Goal: Transaction & Acquisition: Purchase product/service

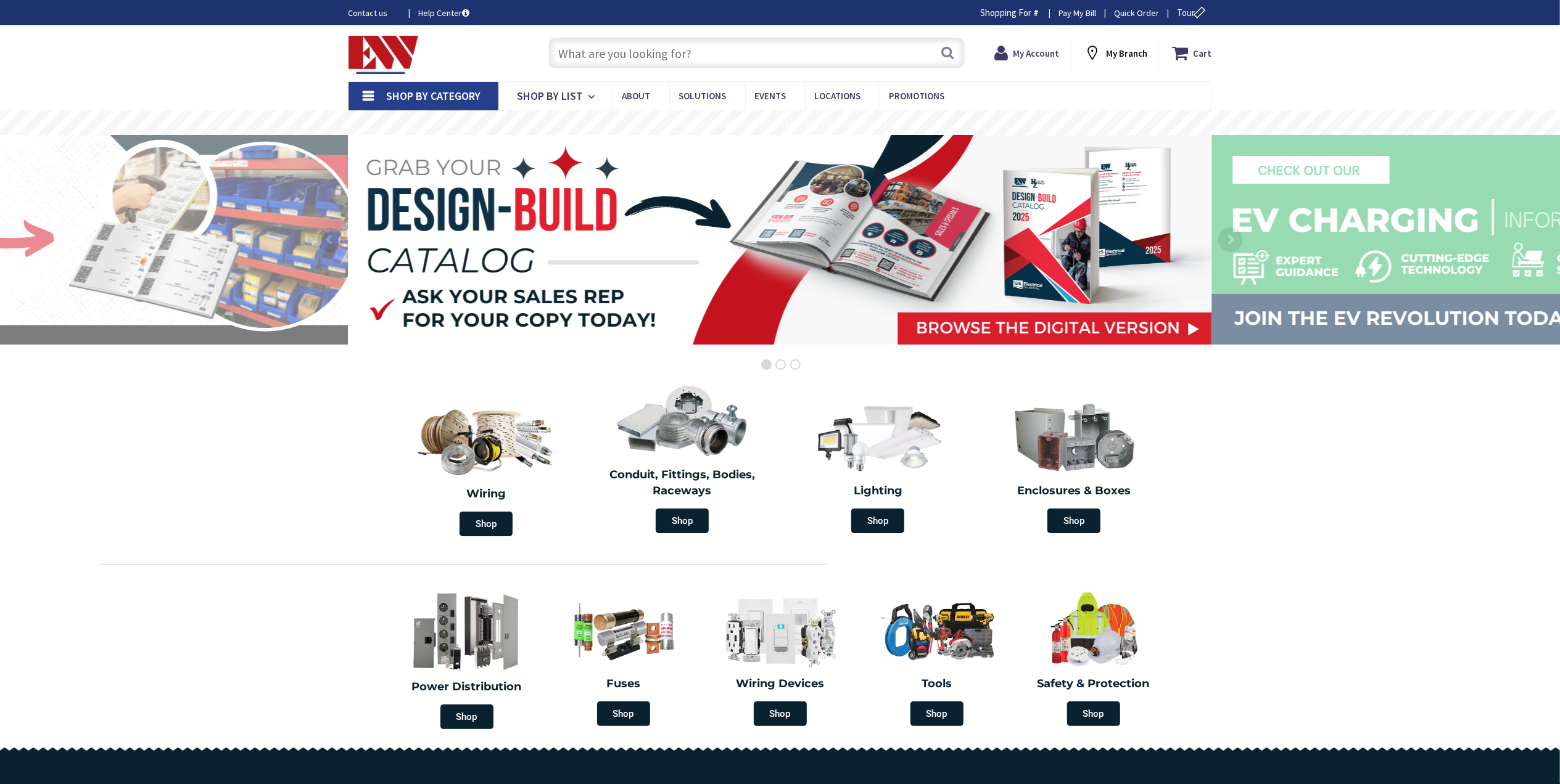
click at [680, 55] on input "text" at bounding box center [756, 53] width 416 height 31
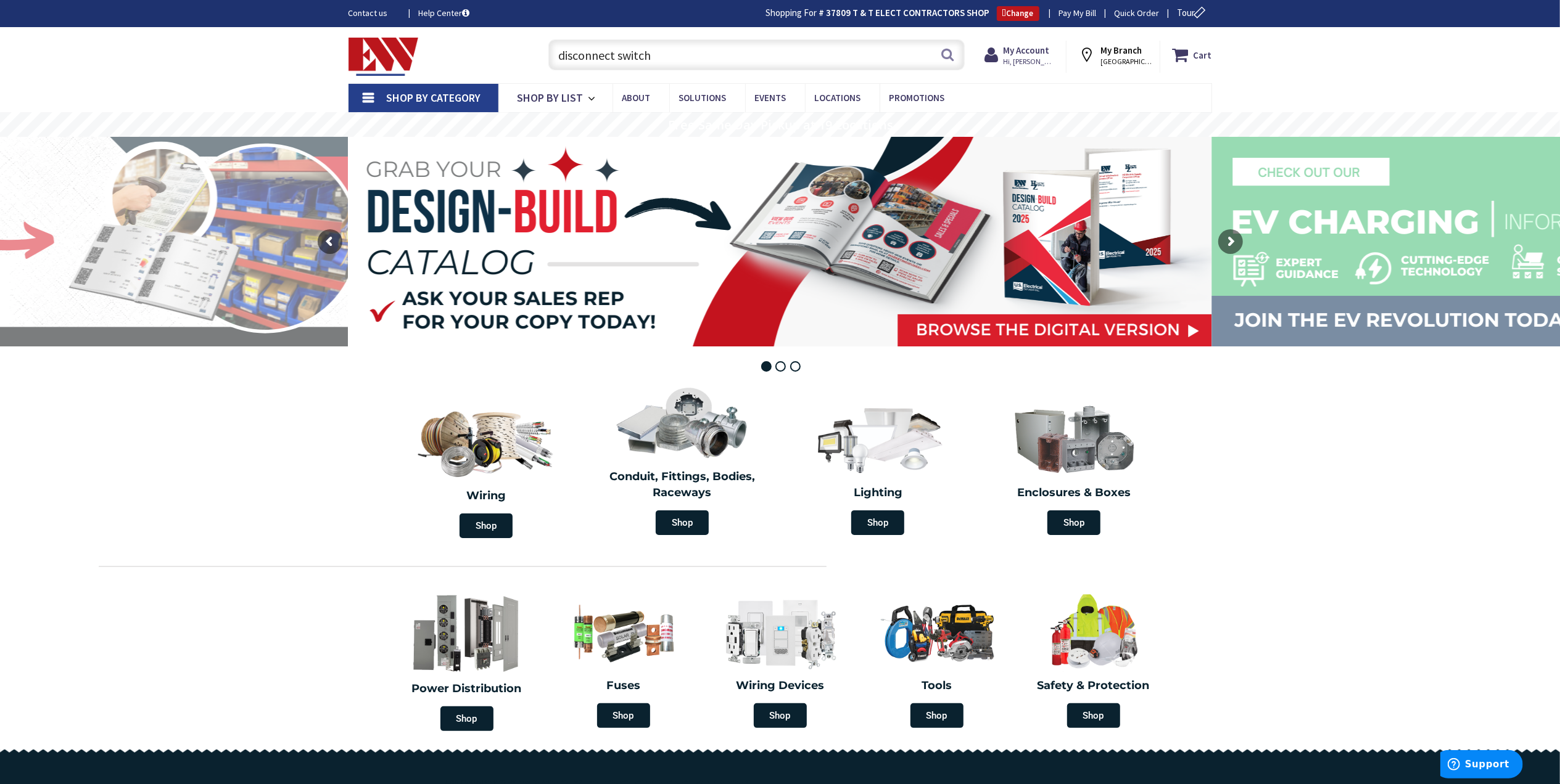
type input "disconnect switch"
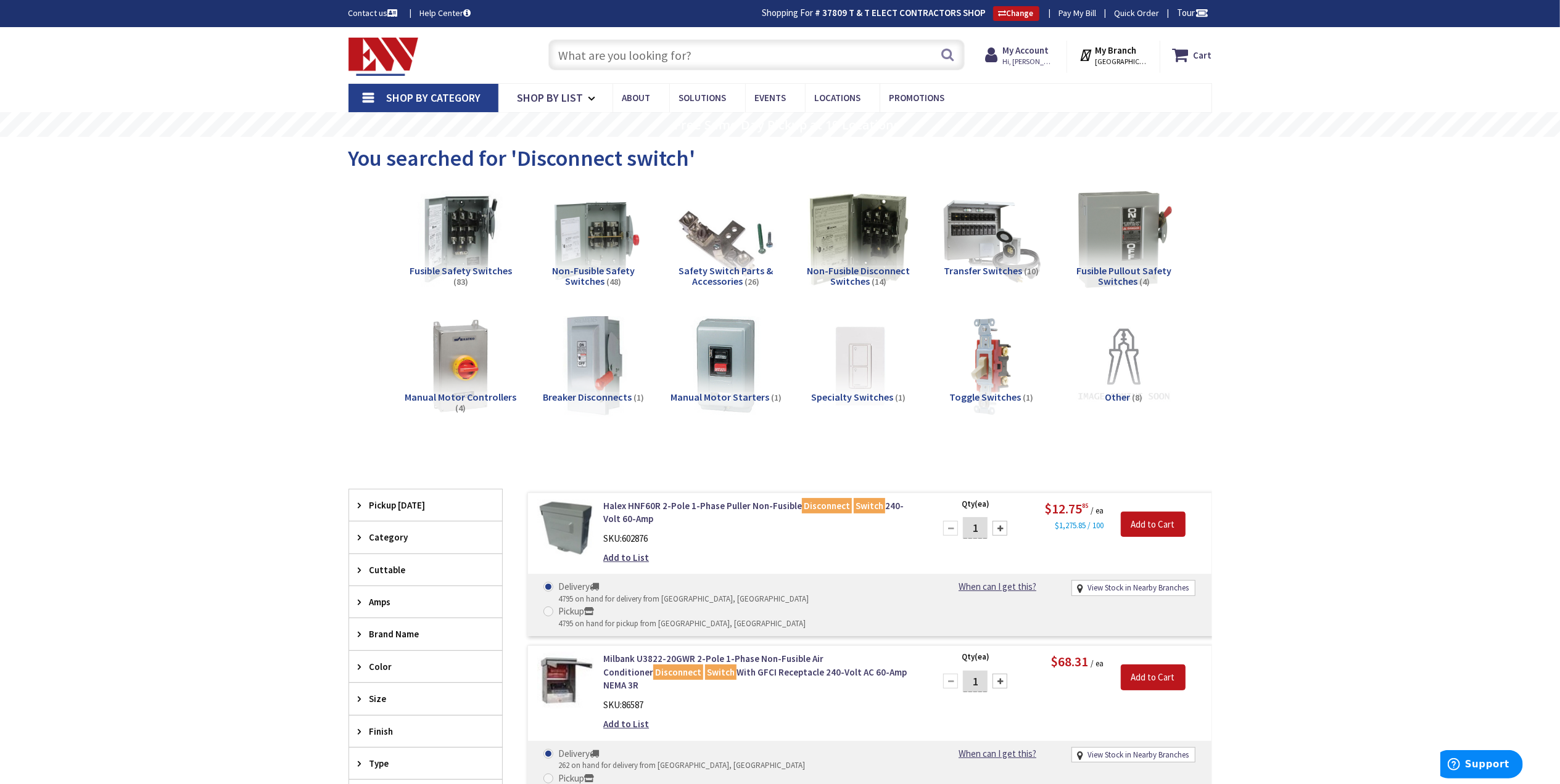
click at [1130, 175] on div "You searched for 'Disconnect switch'" at bounding box center [780, 160] width 864 height 46
click at [1140, 258] on img at bounding box center [1123, 240] width 112 height 112
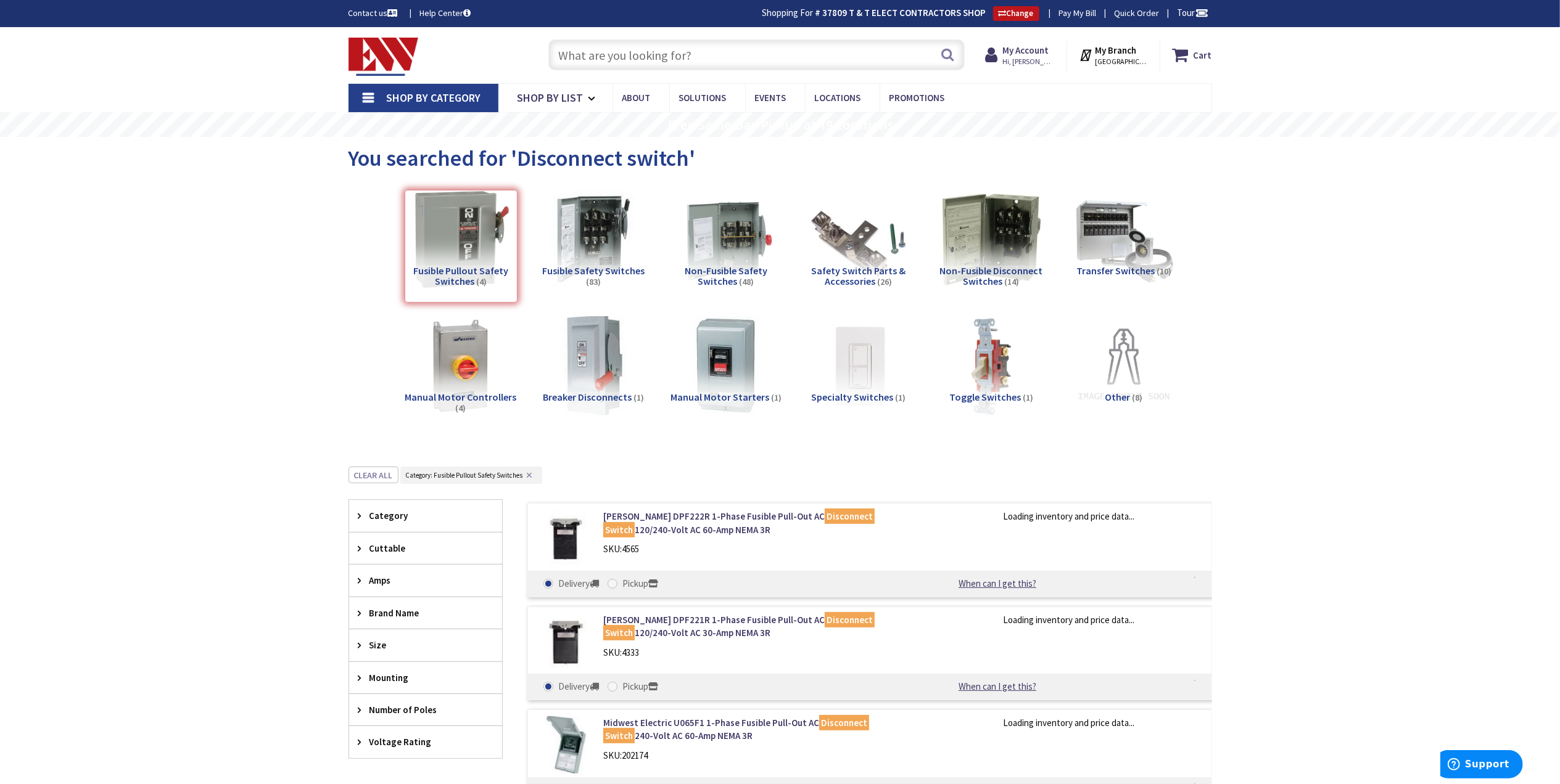
scroll to position [401, 0]
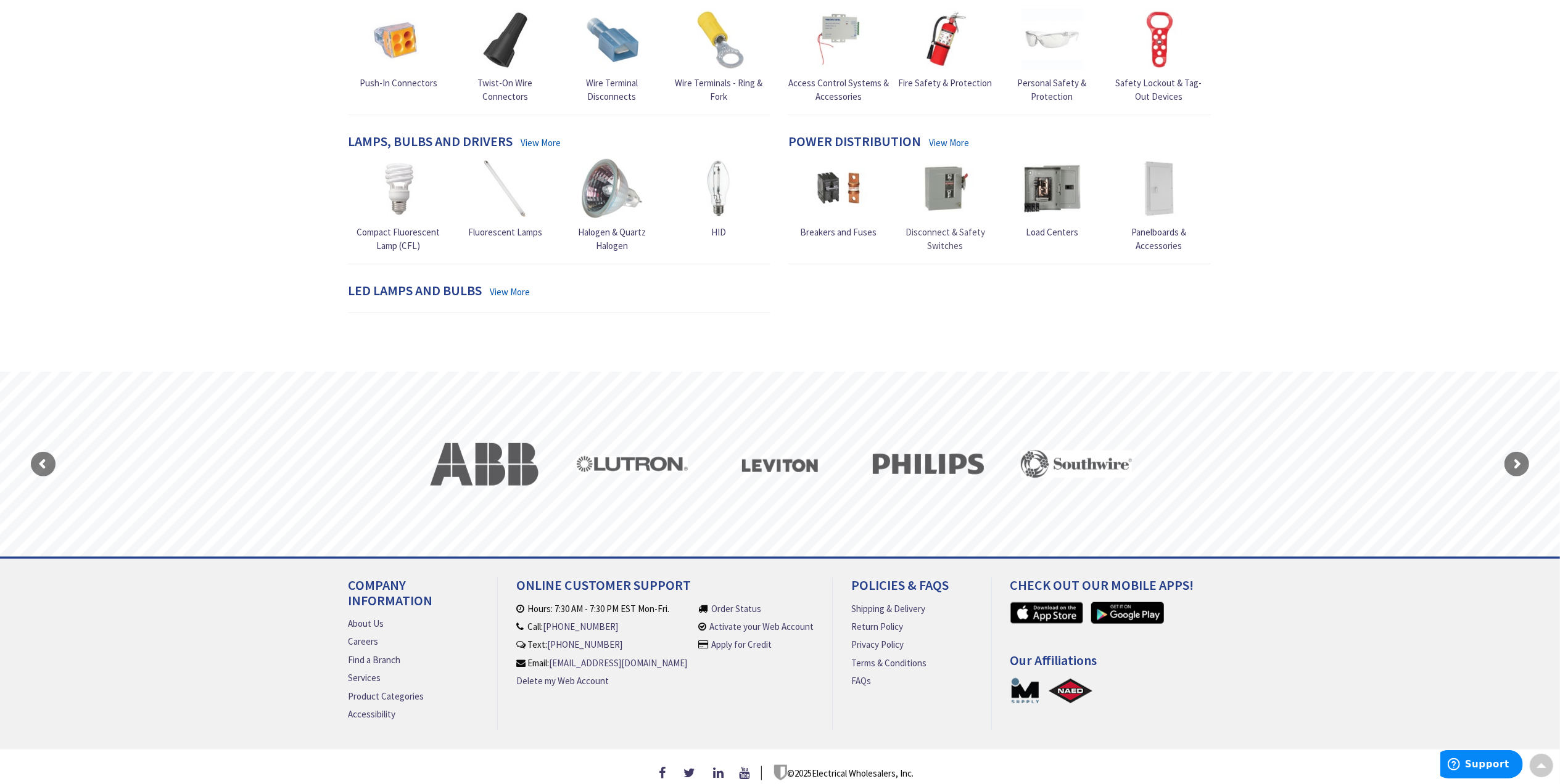
click at [933, 226] on span "Disconnect & Safety Switches" at bounding box center [945, 238] width 79 height 24
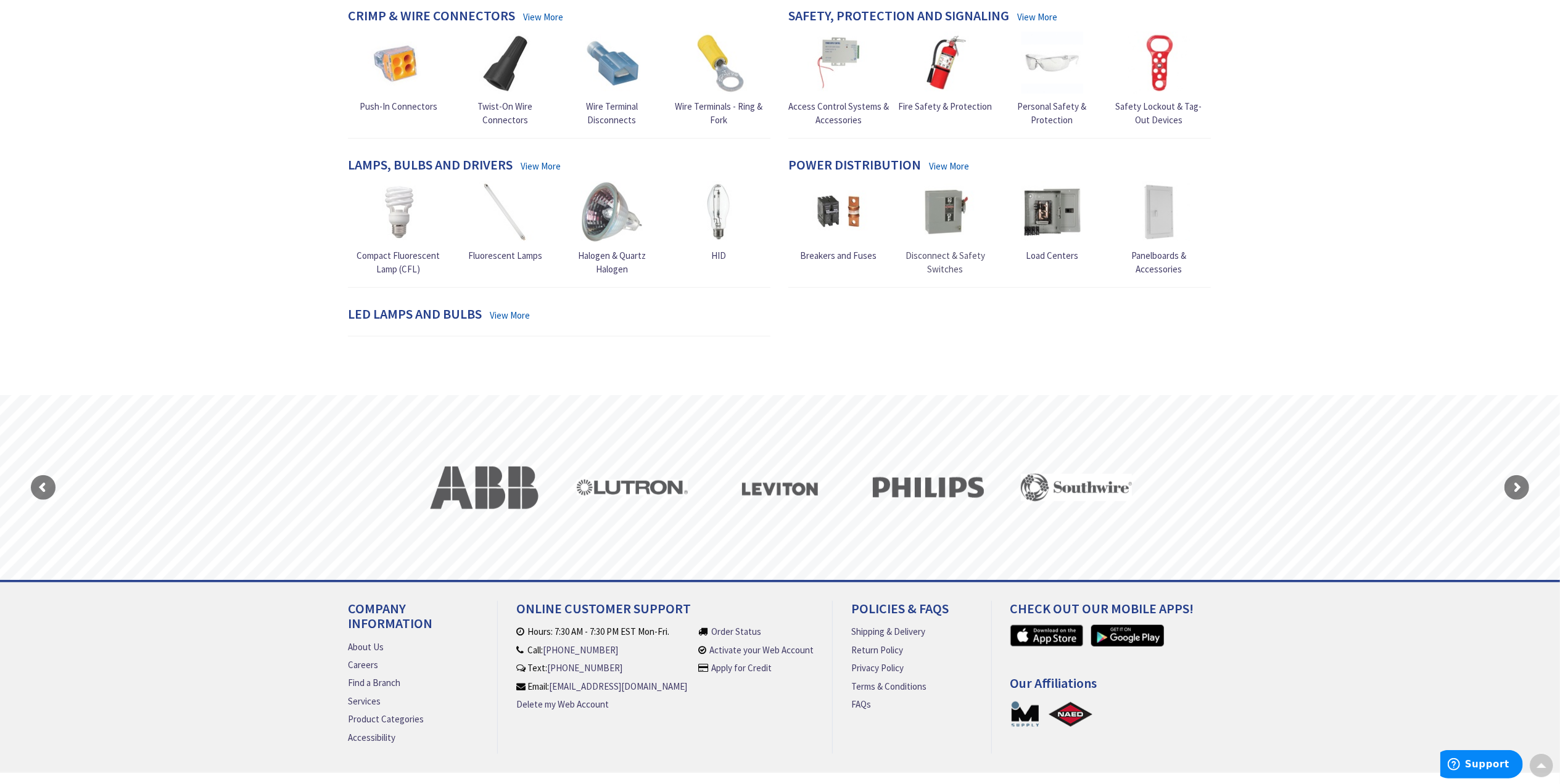
scroll to position [878, 0]
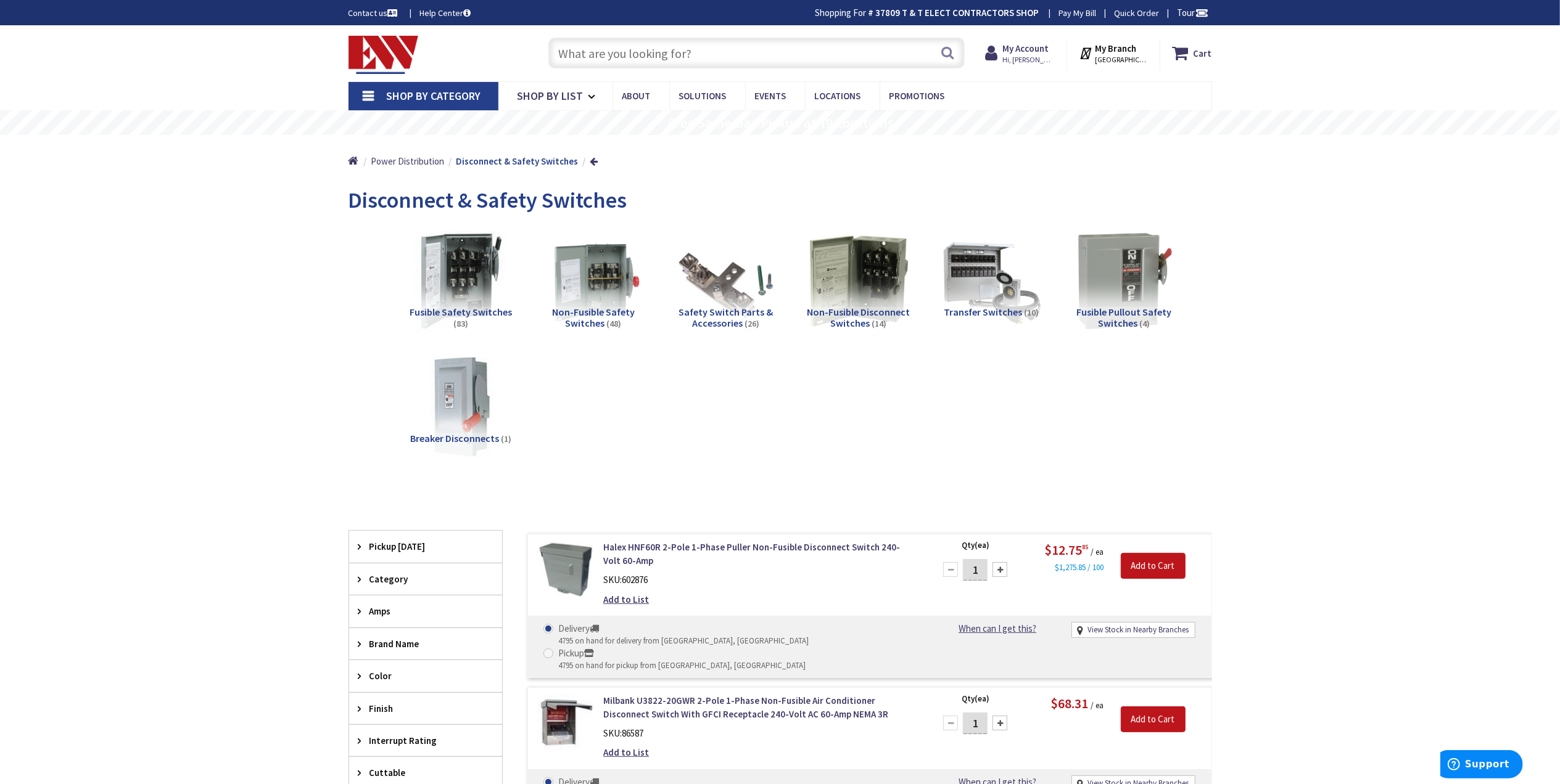
click at [479, 269] on img at bounding box center [460, 281] width 112 height 112
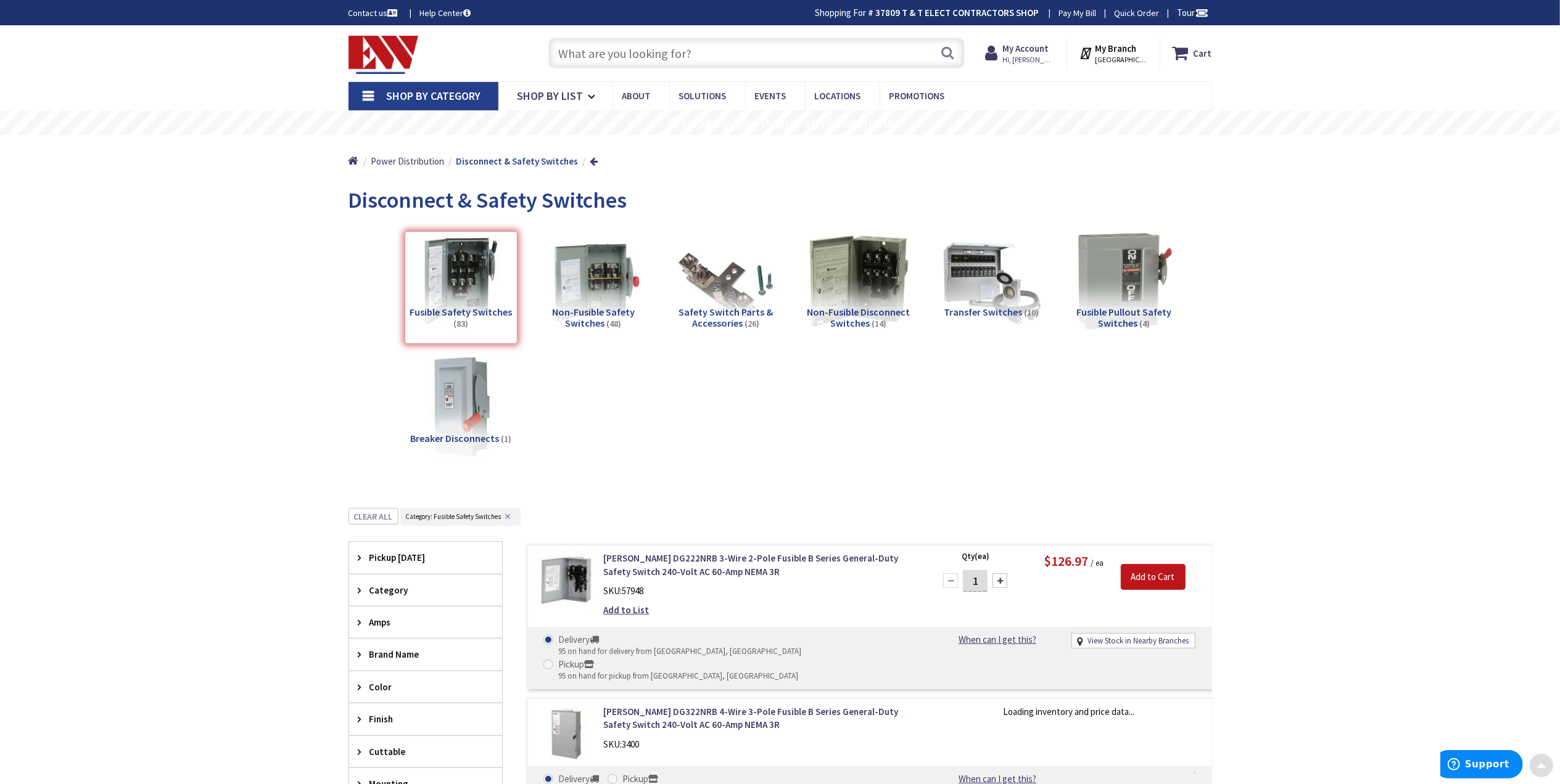
scroll to position [509, 0]
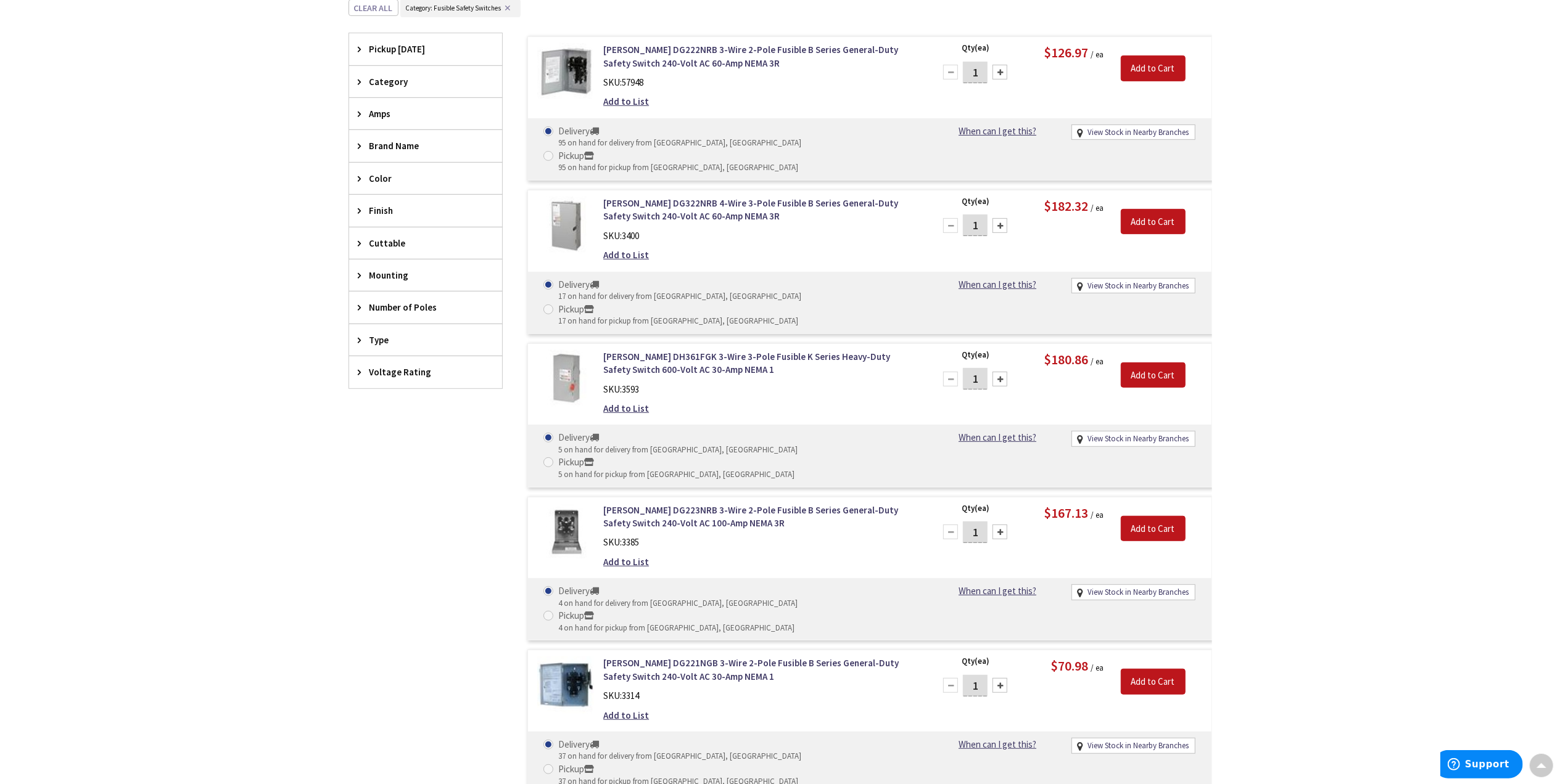
click at [356, 380] on div "Voltage Rating" at bounding box center [425, 372] width 153 height 32
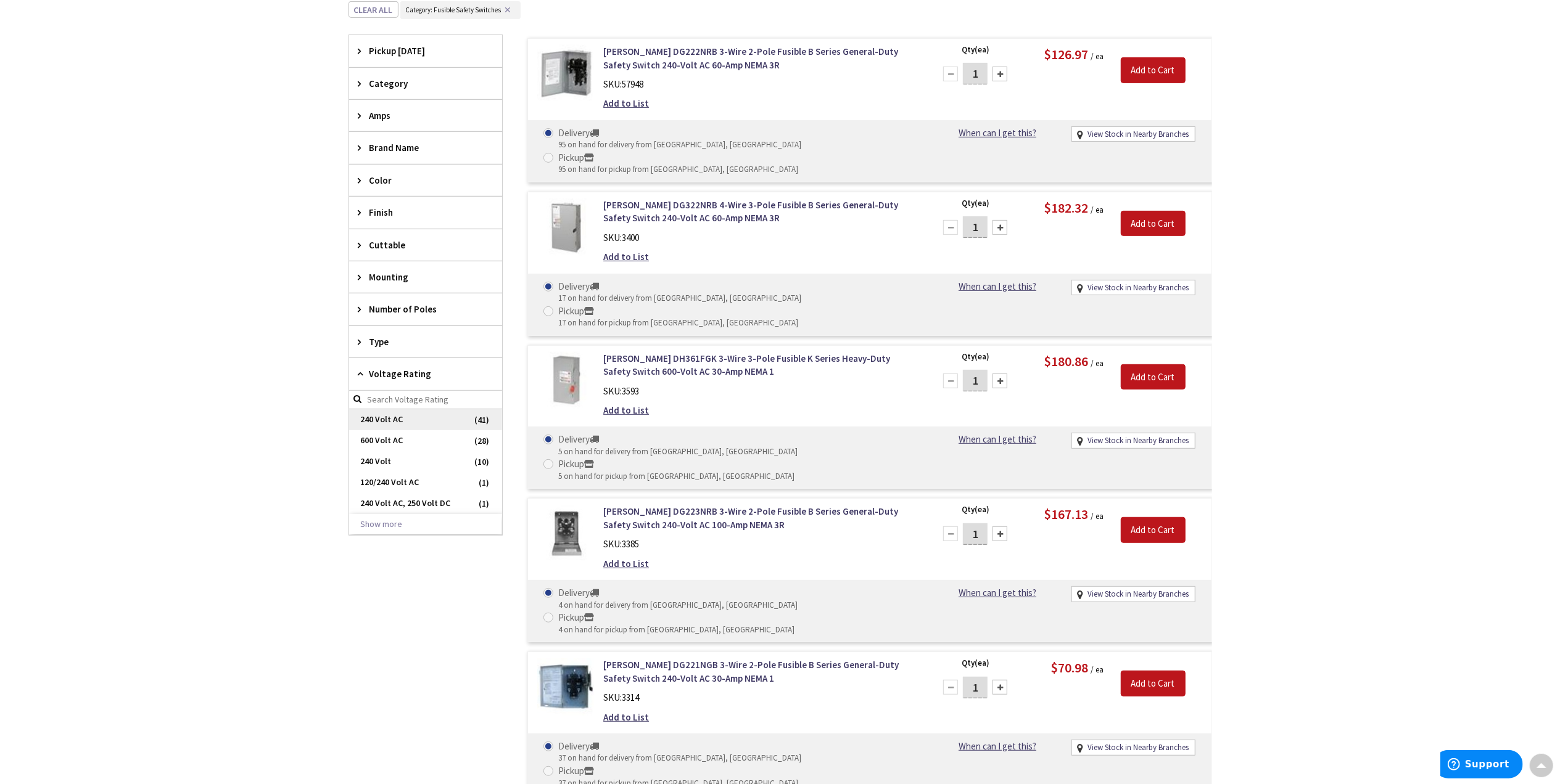
scroll to position [511, 0]
click at [390, 420] on span "240 Volt AC" at bounding box center [425, 417] width 153 height 21
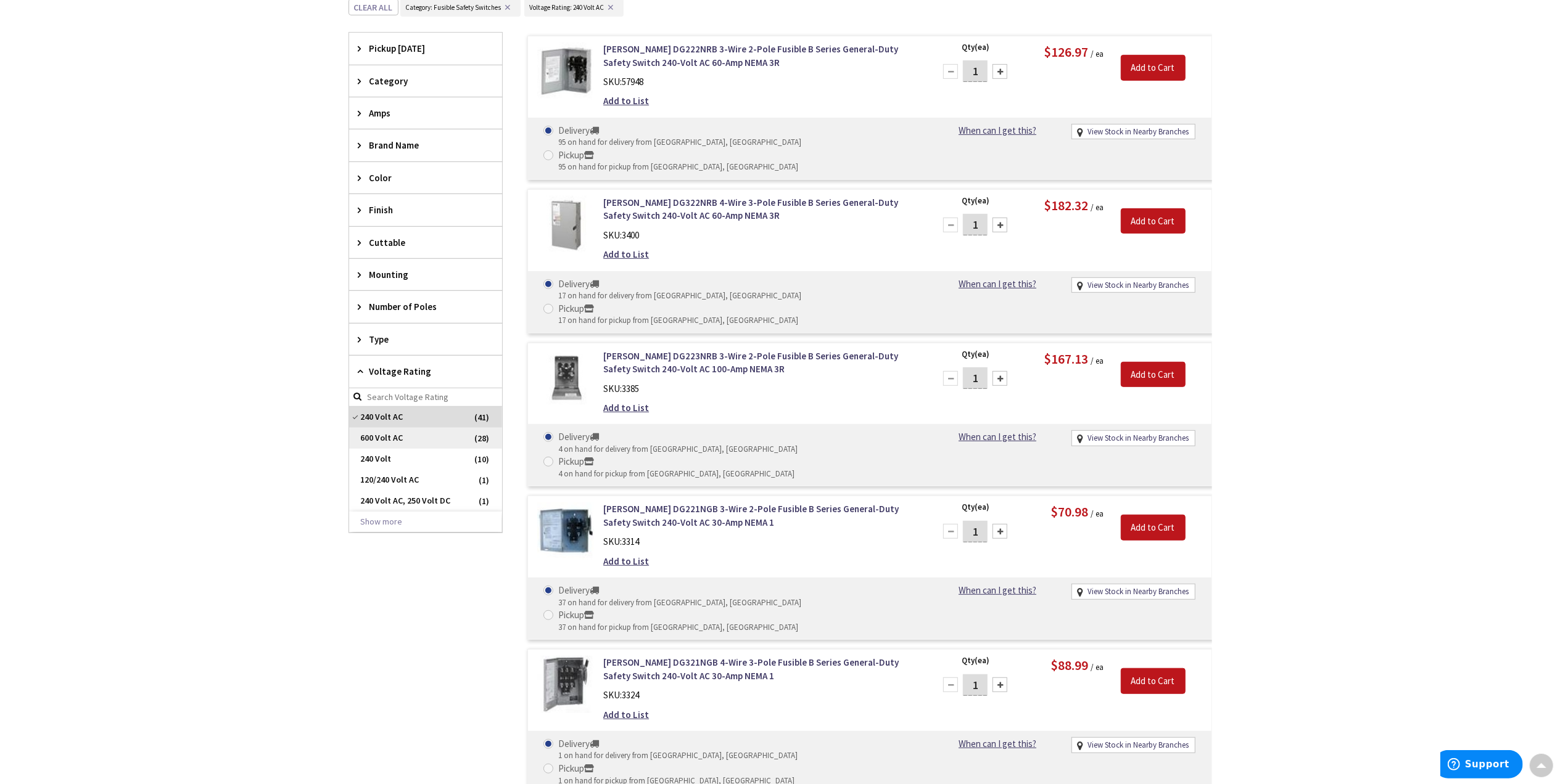
click at [379, 440] on span "600 Volt AC" at bounding box center [425, 439] width 153 height 21
click at [349, 418] on span "240 Volt AC" at bounding box center [425, 417] width 153 height 21
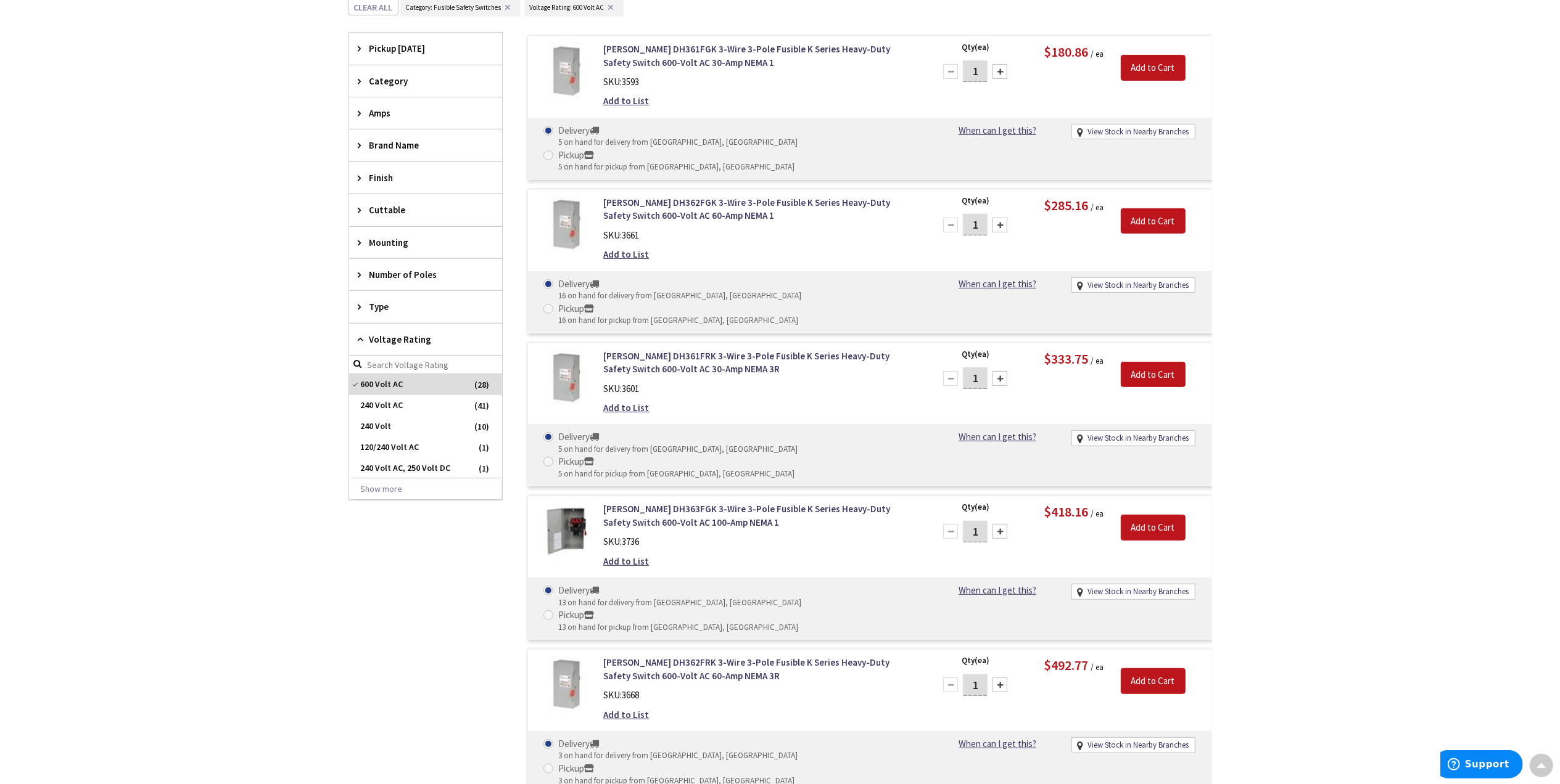
click at [373, 109] on span "Amps" at bounding box center [420, 113] width 101 height 13
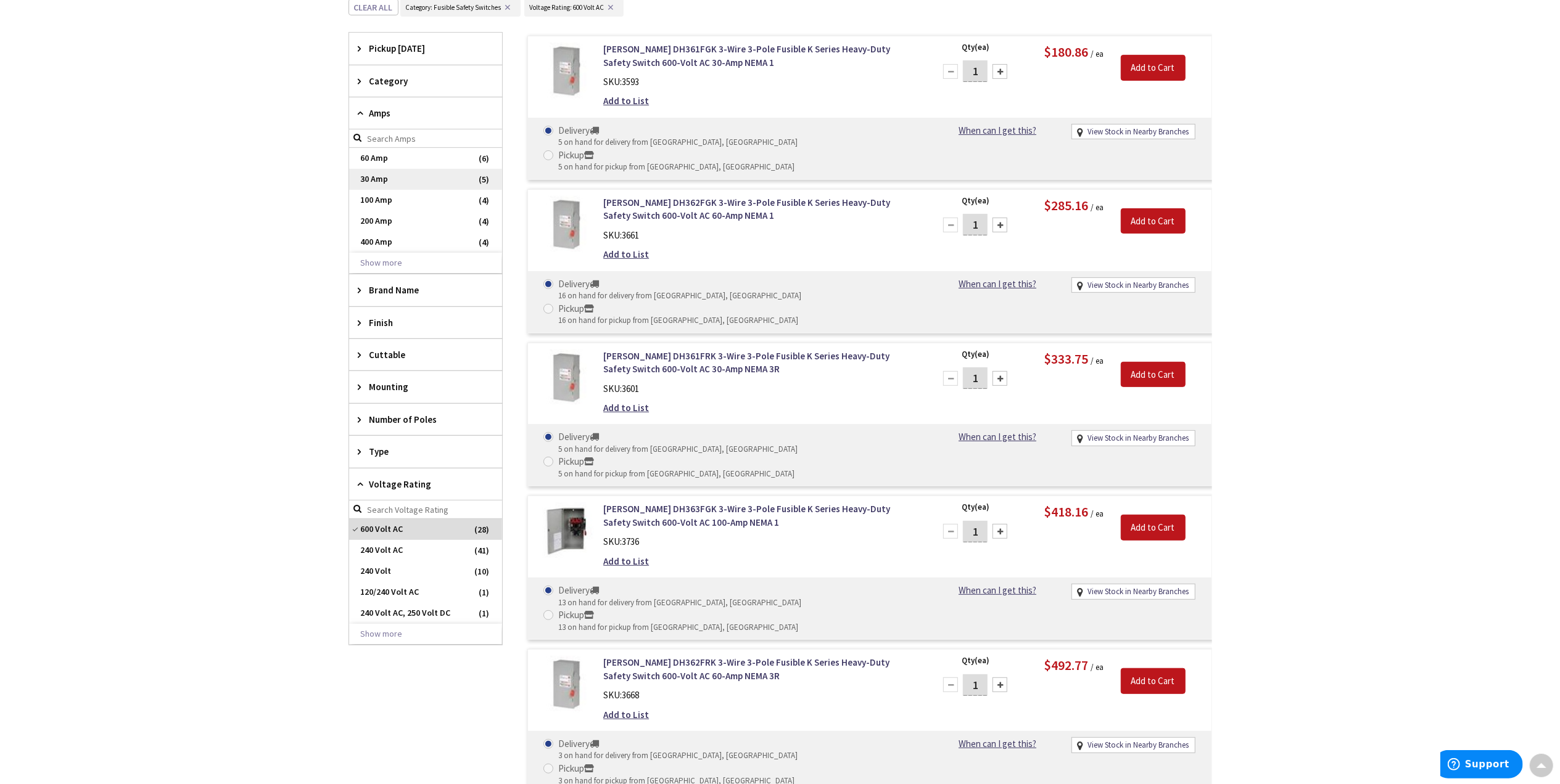
click at [375, 180] on span "30 Amp" at bounding box center [425, 179] width 153 height 21
click at [1148, 69] on input "Add to Cart" at bounding box center [1153, 67] width 65 height 26
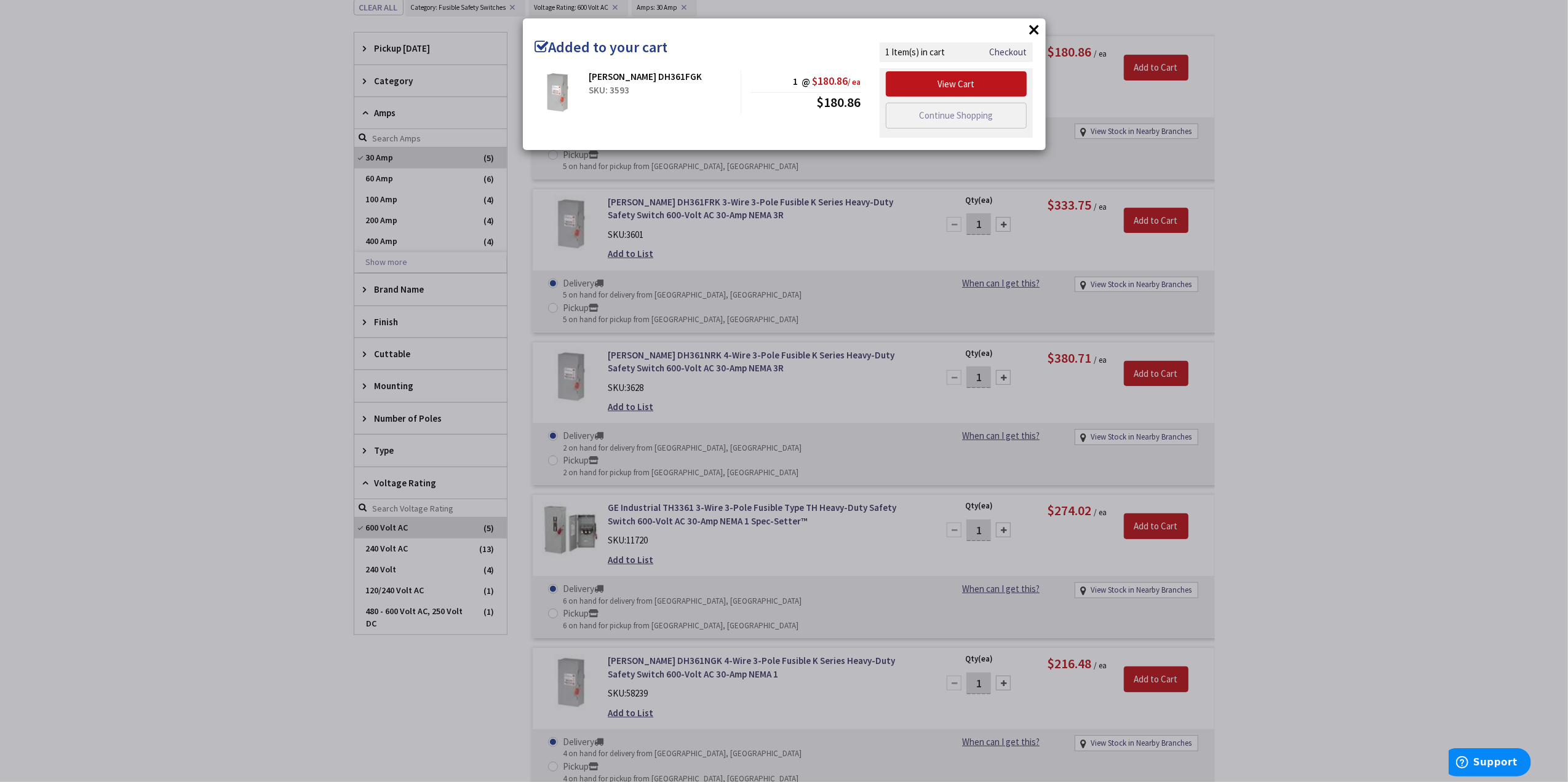
drag, startPoint x: 141, startPoint y: 176, endPoint x: 147, endPoint y: 170, distance: 8.5
click at [143, 176] on div "× Added to your cart Eaton DH361FGK SKU: 3593 1 @ $180.86 / ea $180.86" at bounding box center [784, 391] width 1568 height 782
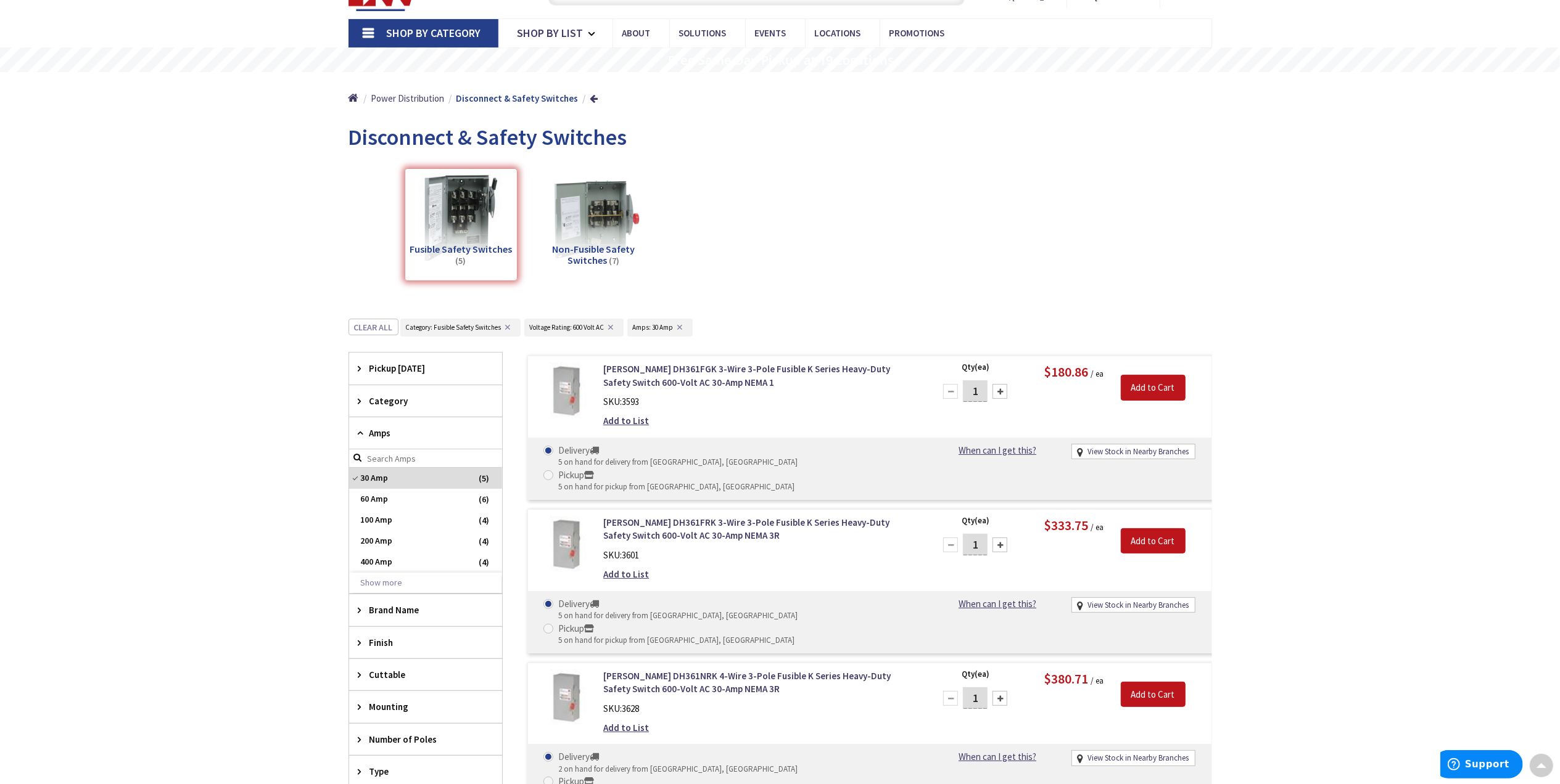
scroll to position [56, 0]
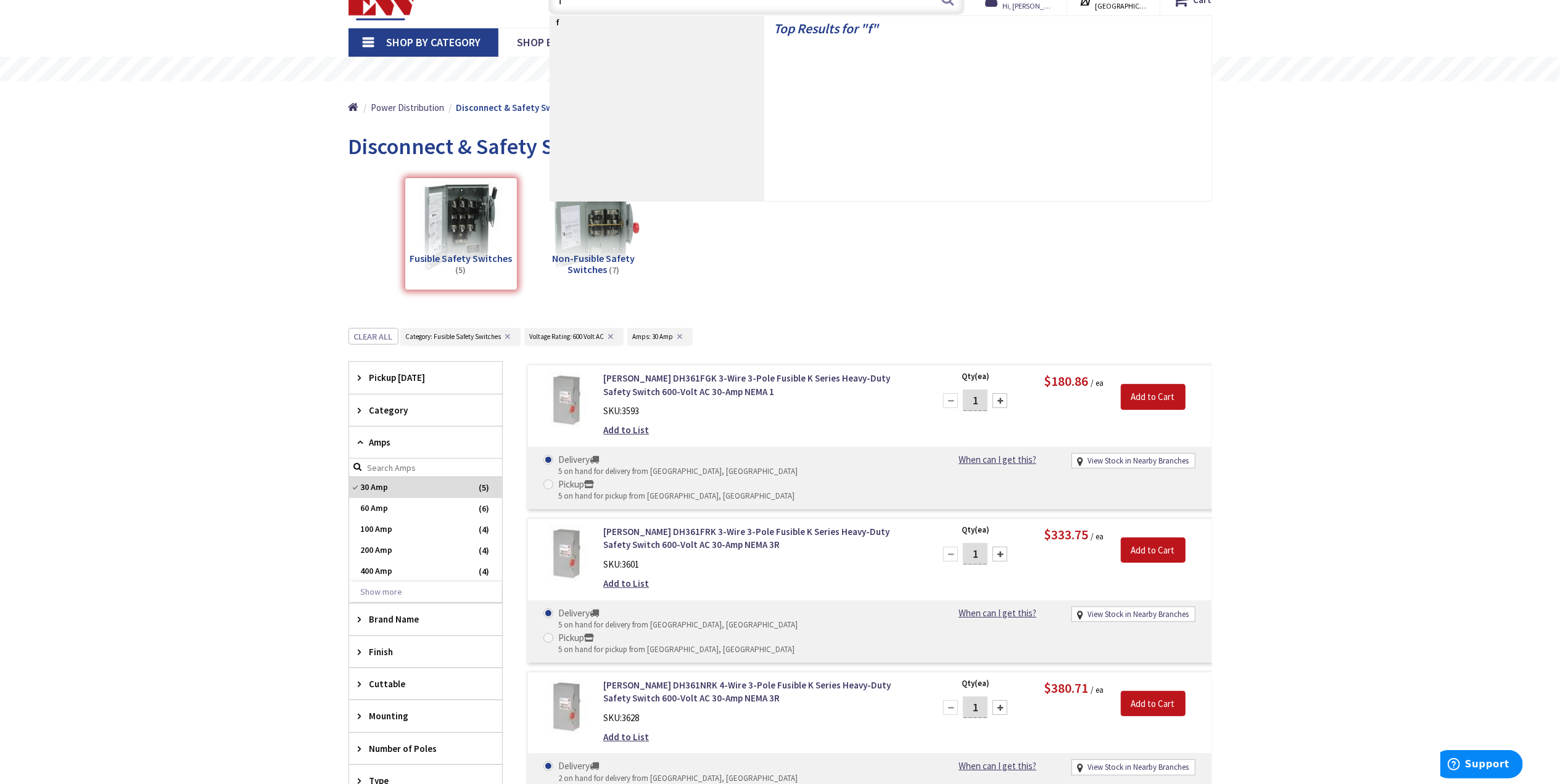
scroll to position [48, 0]
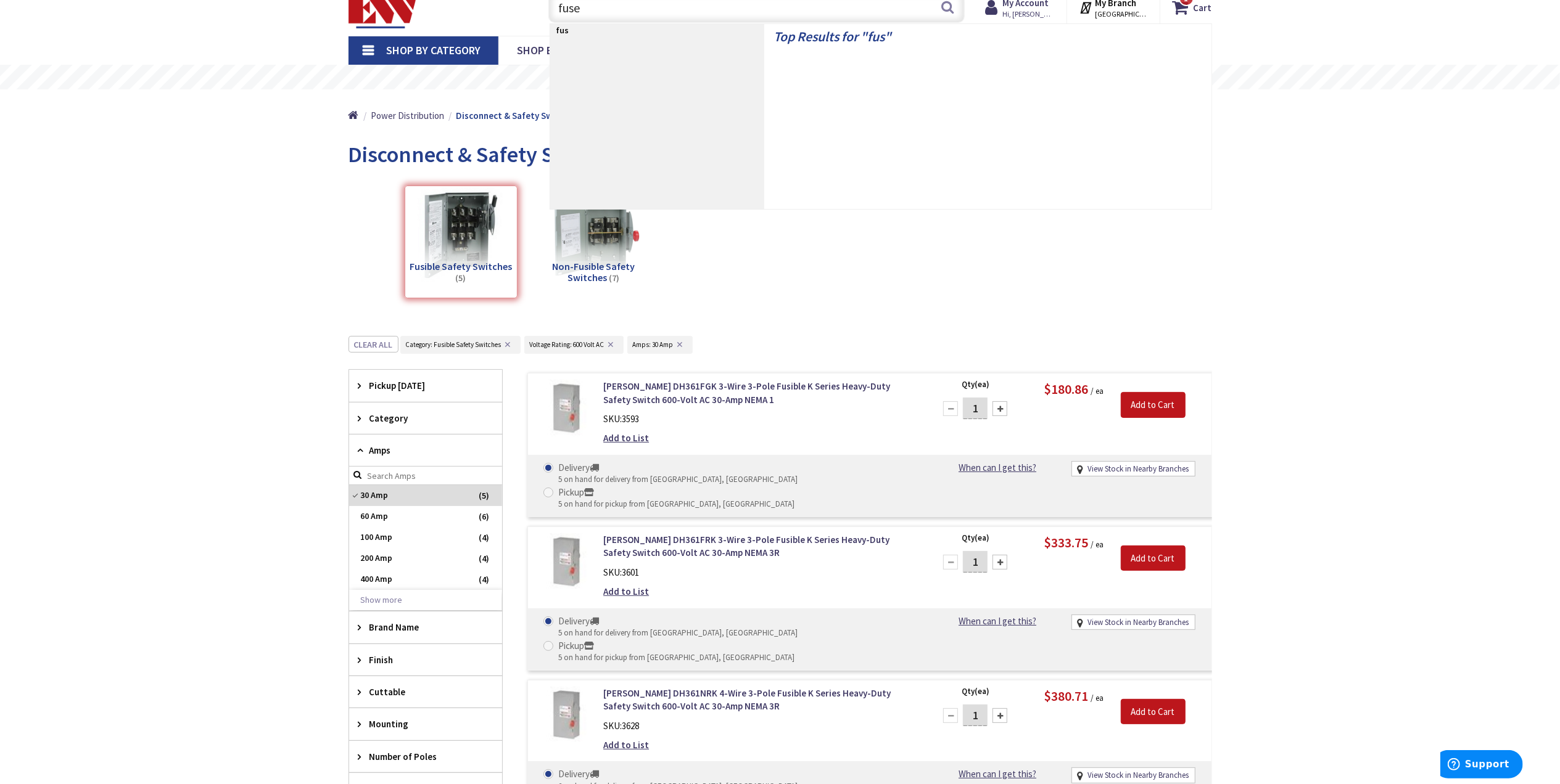
type input "fuses"
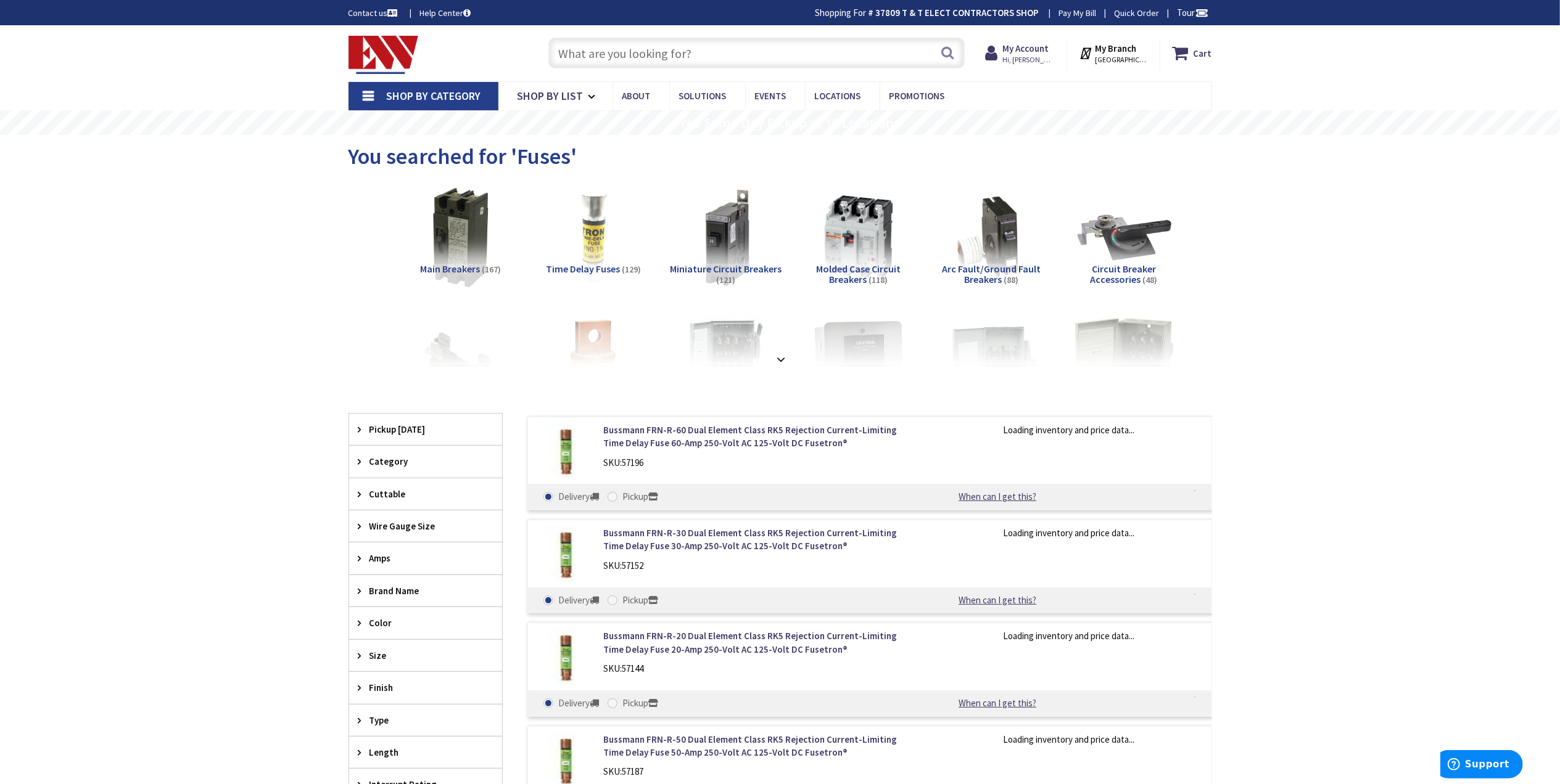
click at [355, 560] on div "Amps" at bounding box center [425, 558] width 153 height 32
click at [383, 621] on span "15 Amp" at bounding box center [425, 625] width 153 height 21
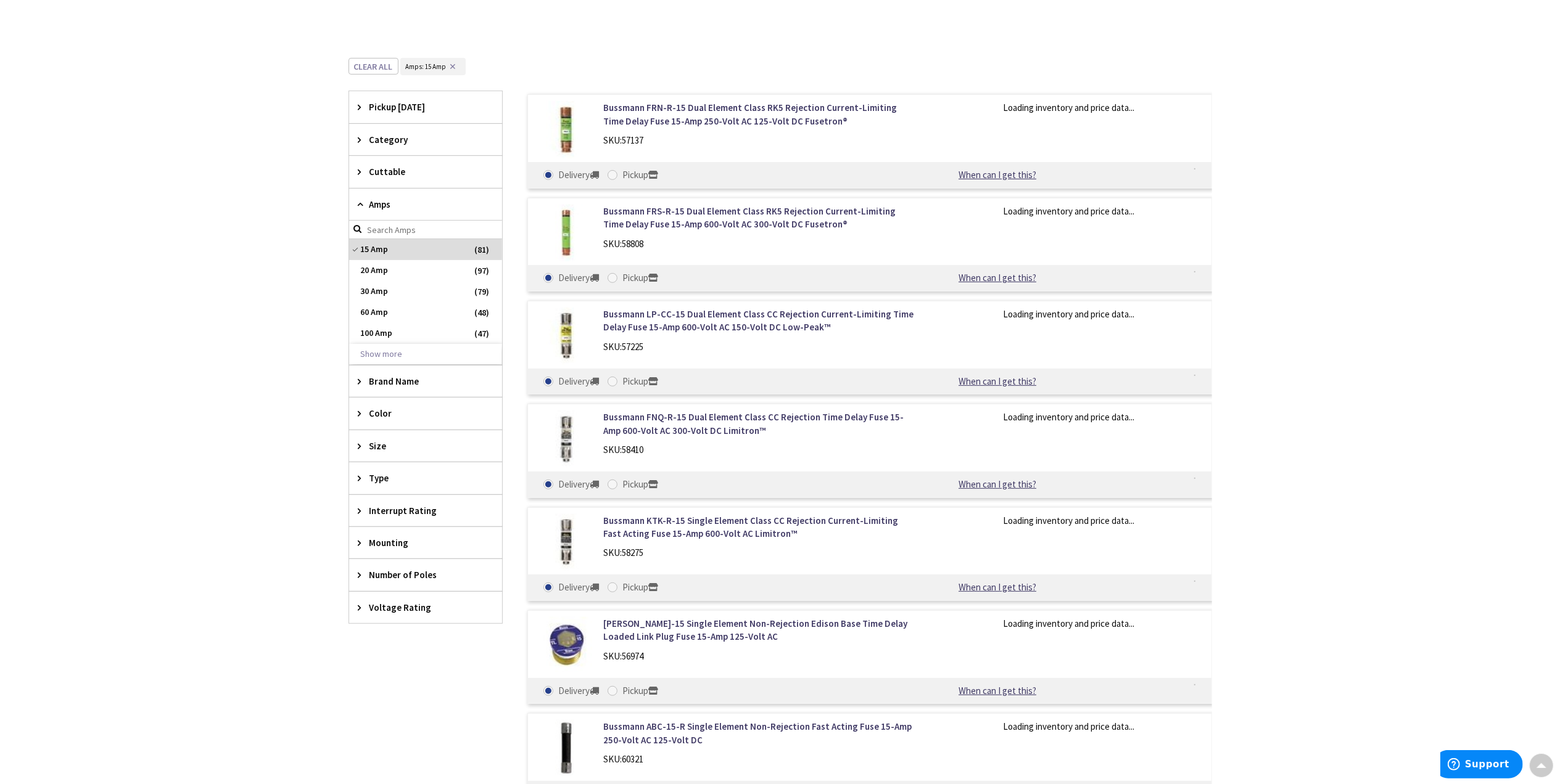
scroll to position [411, 0]
click at [359, 478] on icon at bounding box center [363, 474] width 9 height 9
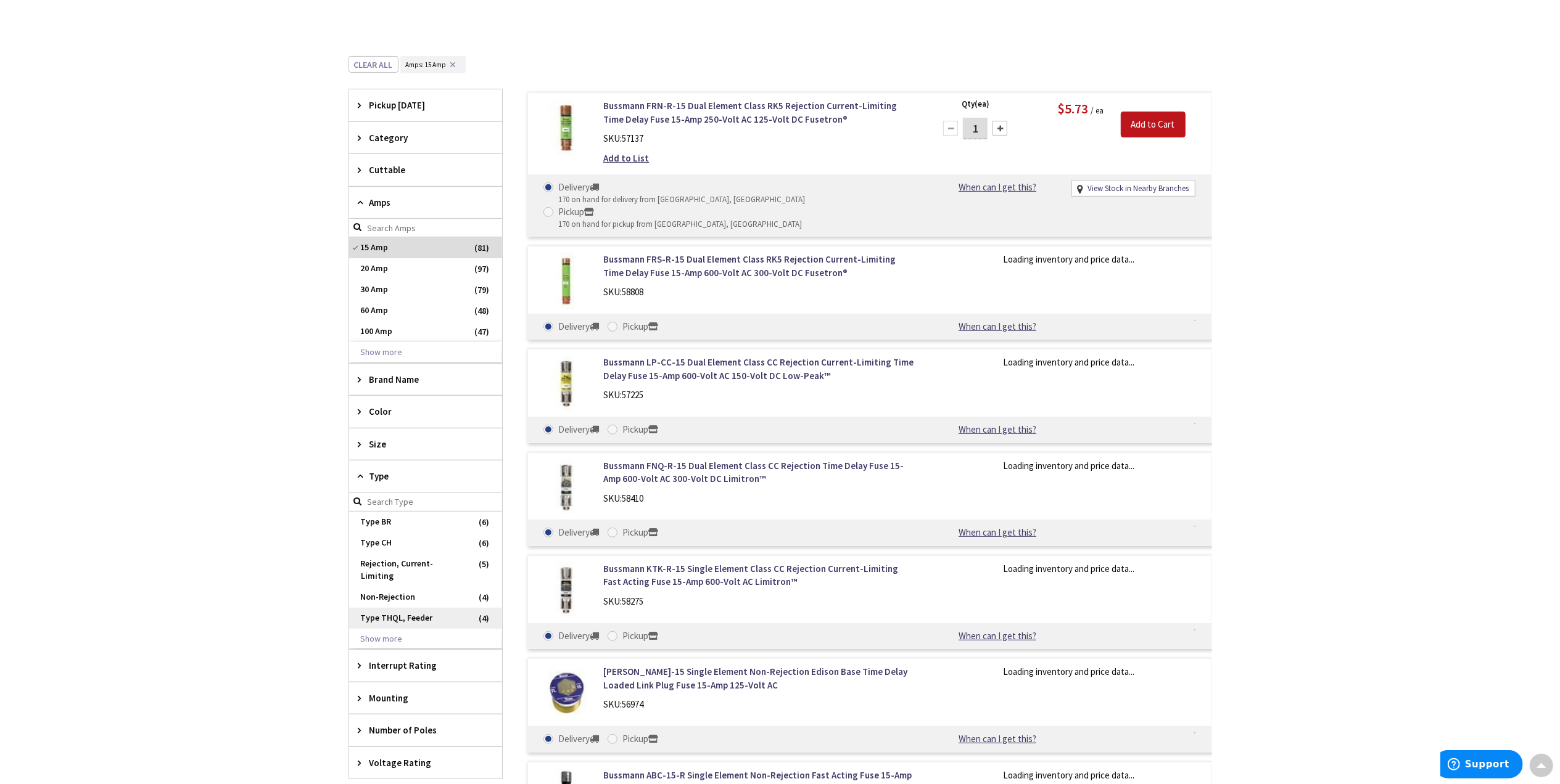
scroll to position [412, 0]
click at [385, 627] on button "Show more" at bounding box center [425, 638] width 153 height 21
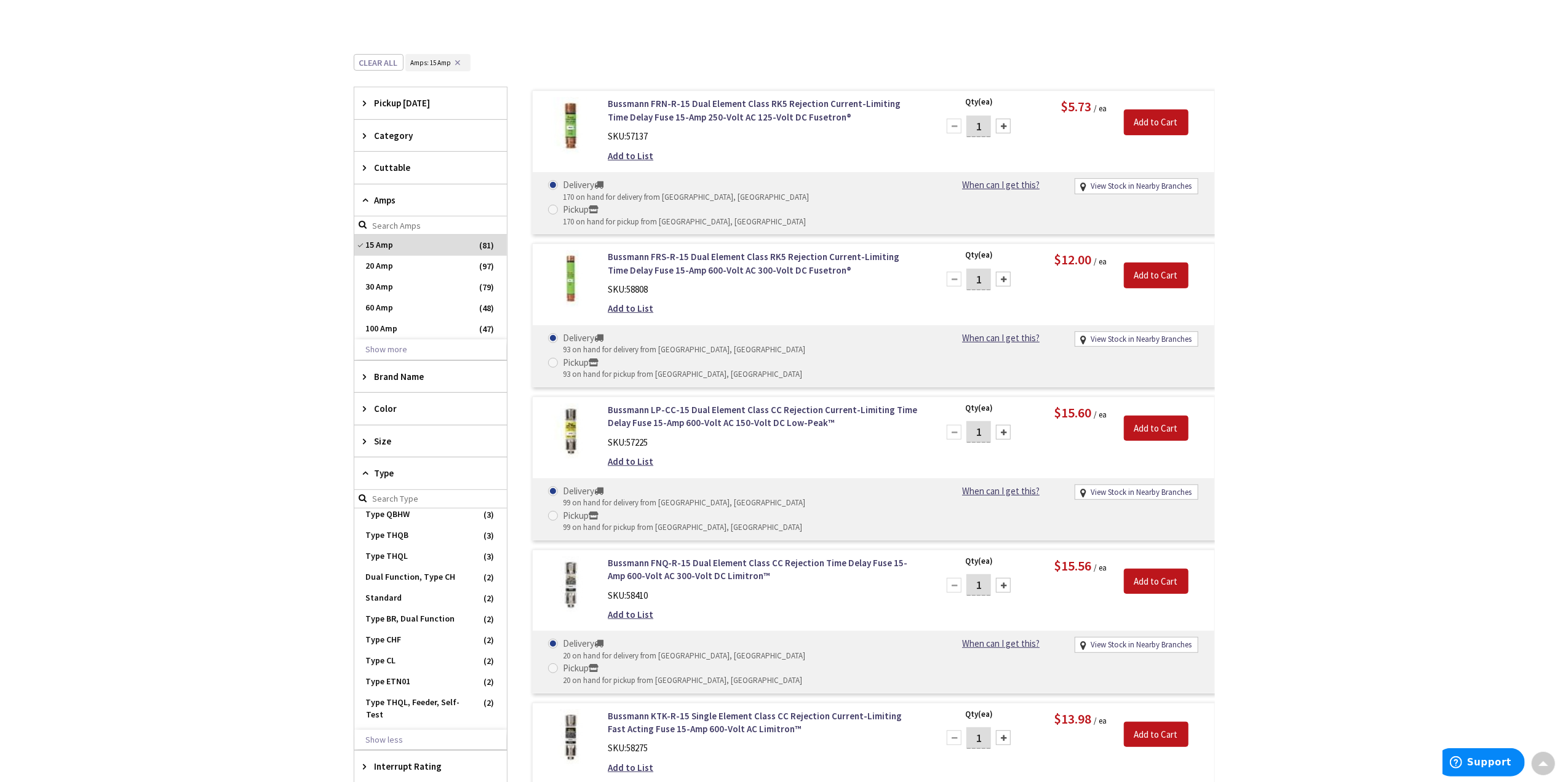
scroll to position [164, 0]
click at [993, 128] on div at bounding box center [997, 126] width 15 height 15
click at [946, 131] on div at bounding box center [948, 126] width 15 height 15
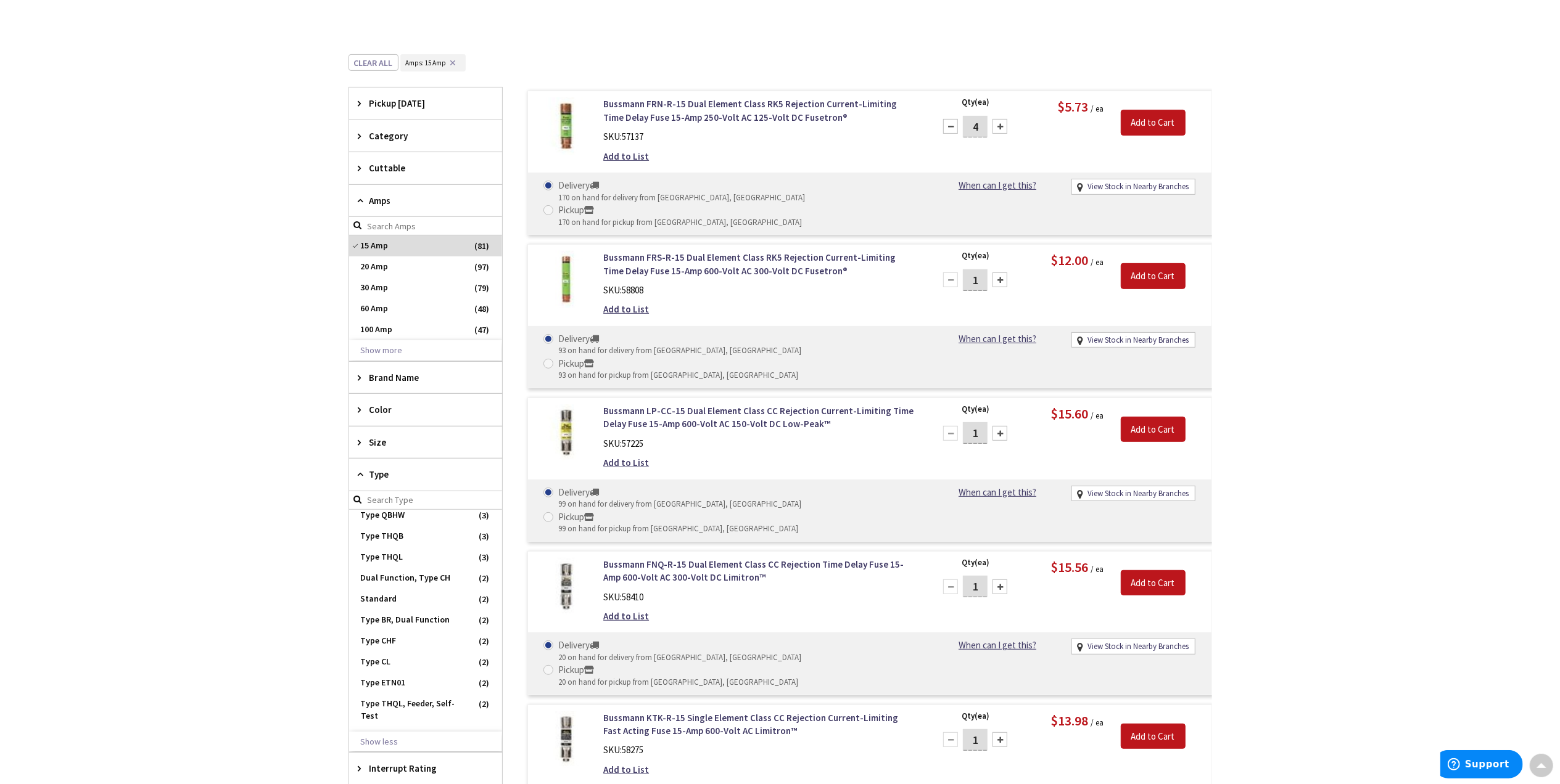
type input "3"
click at [1157, 122] on input "Add to Cart" at bounding box center [1153, 122] width 65 height 26
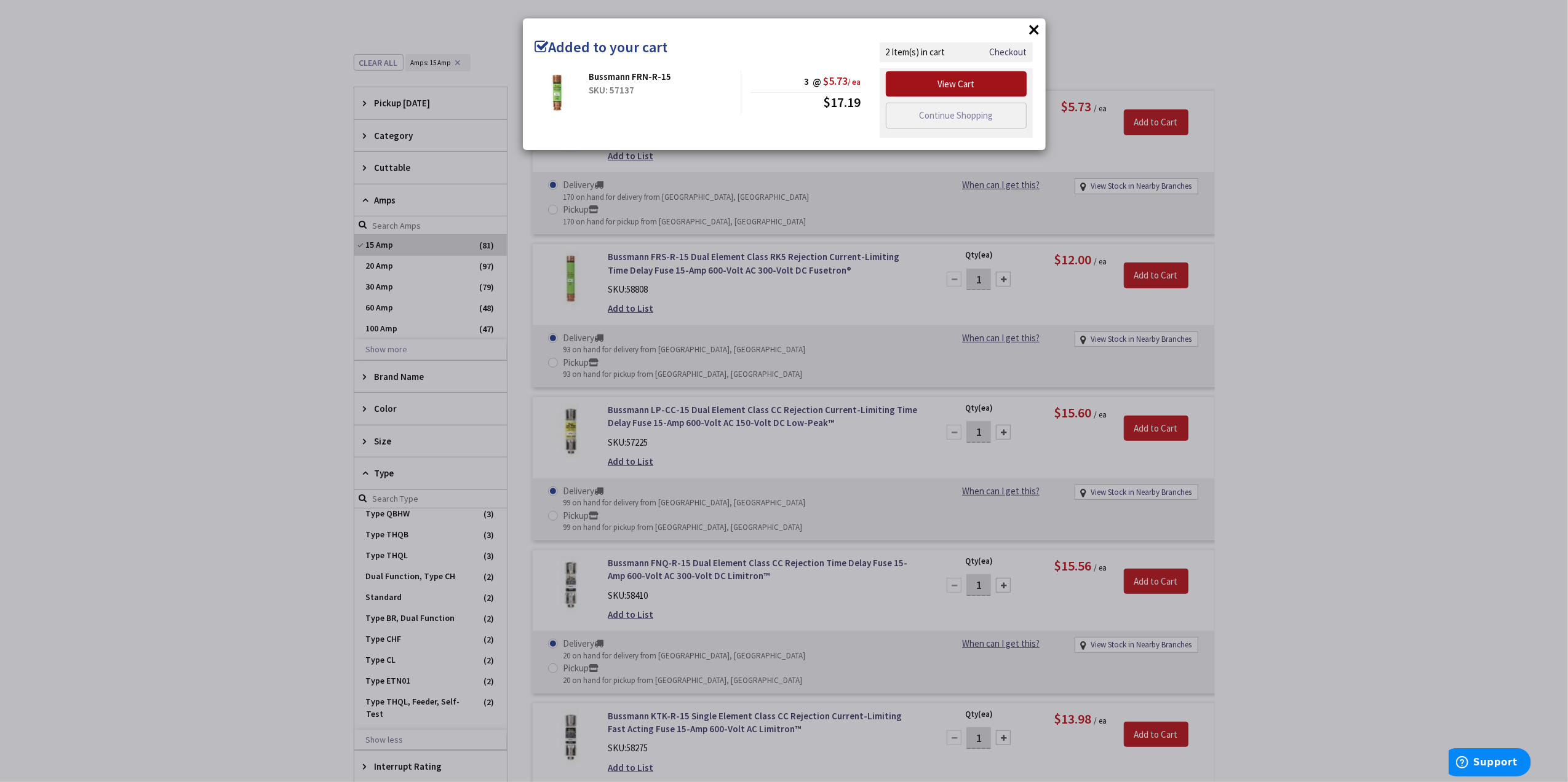
click at [989, 79] on link "View Cart" at bounding box center [957, 84] width 141 height 26
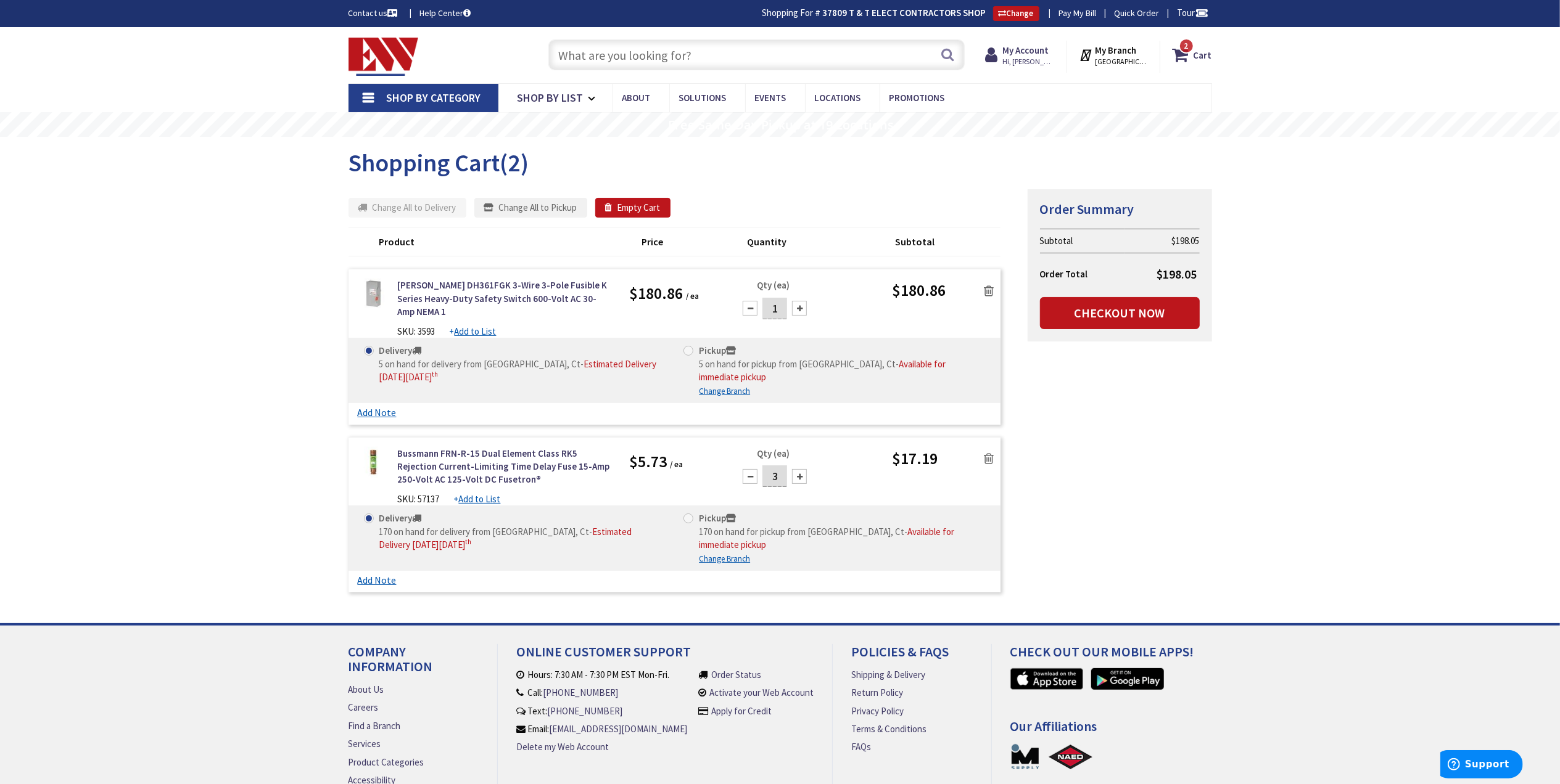
drag, startPoint x: 52, startPoint y: 265, endPoint x: 50, endPoint y: 257, distance: 8.2
click at [52, 262] on div "Skip to Content Toggle Nav Search 2 2 2 items Cart My Cart" at bounding box center [780, 443] width 1560 height 832
